Goal: Task Accomplishment & Management: Manage account settings

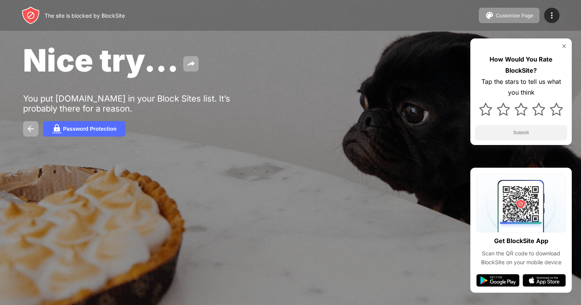
click at [361, 86] on div "Nice try... You put [DOMAIN_NAME] in your Block Sites list. It’s probably there…" at bounding box center [290, 89] width 581 height 178
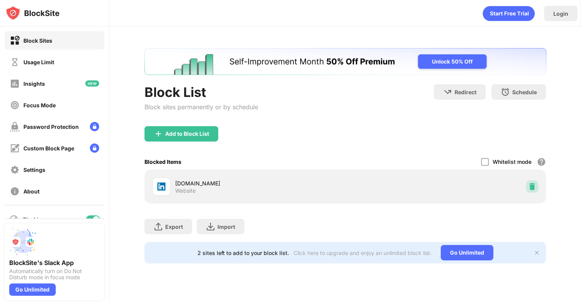
click at [529, 187] on img at bounding box center [532, 187] width 8 height 8
